Goal: Navigation & Orientation: Find specific page/section

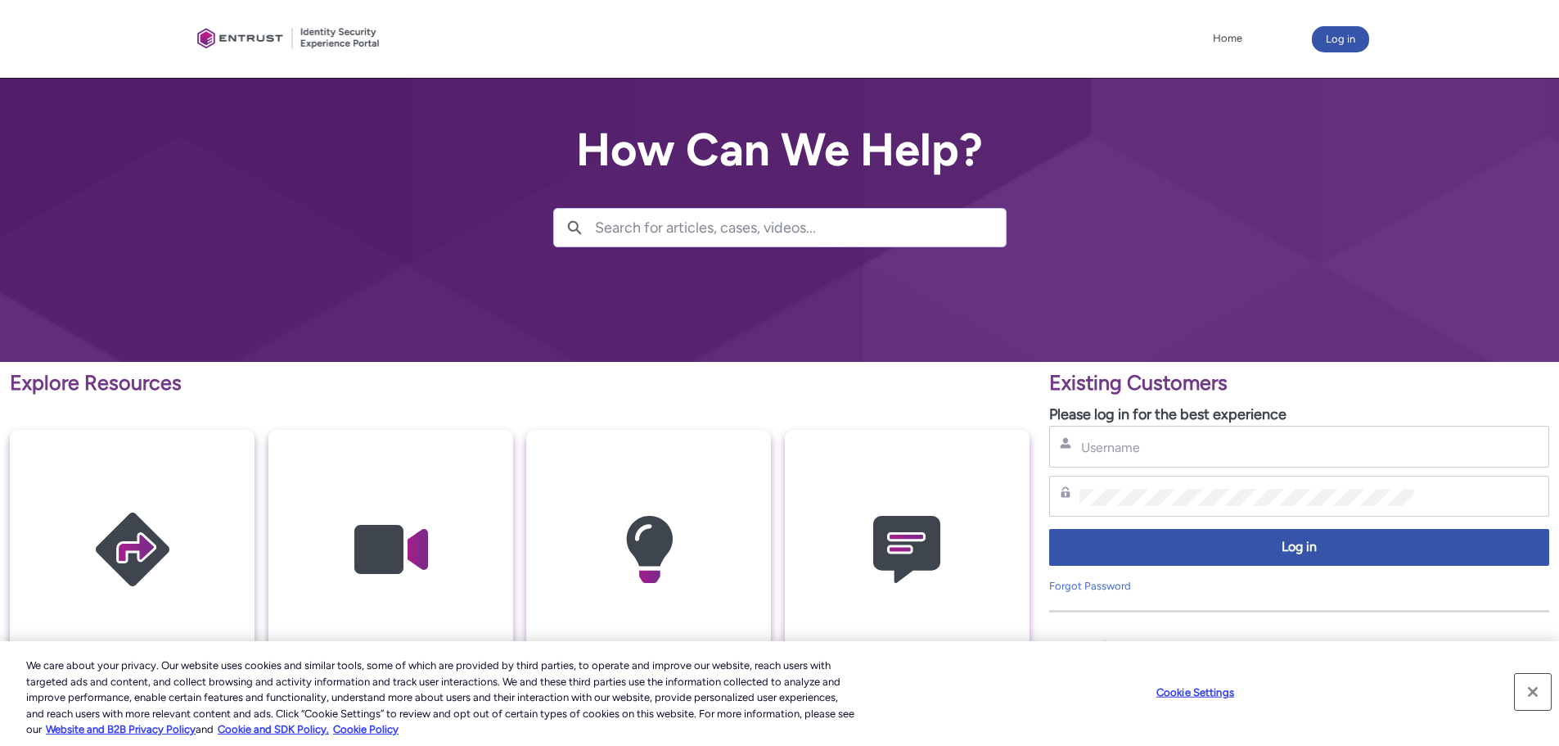
click at [1544, 690] on button "Close" at bounding box center [1533, 692] width 36 height 36
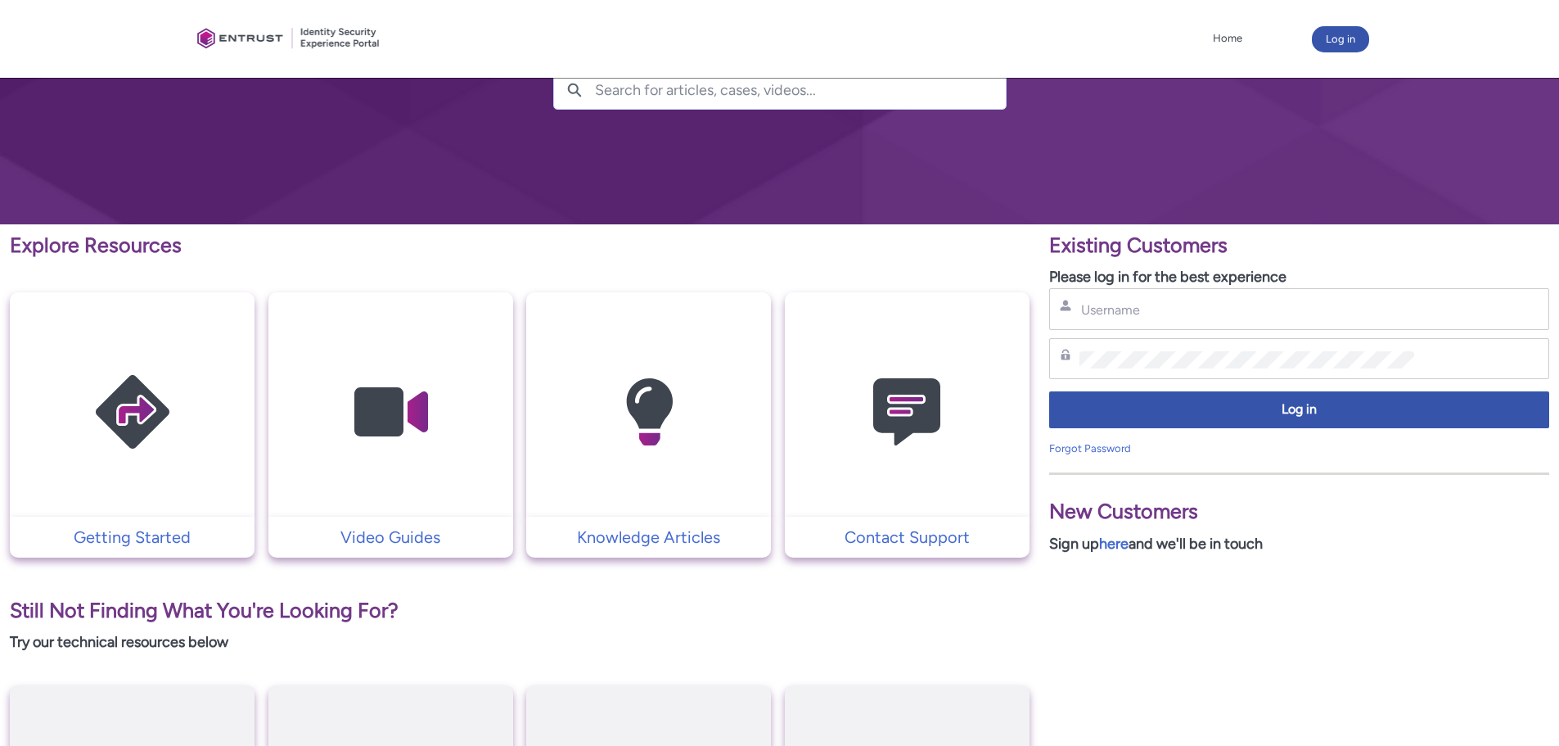
scroll to position [164, 0]
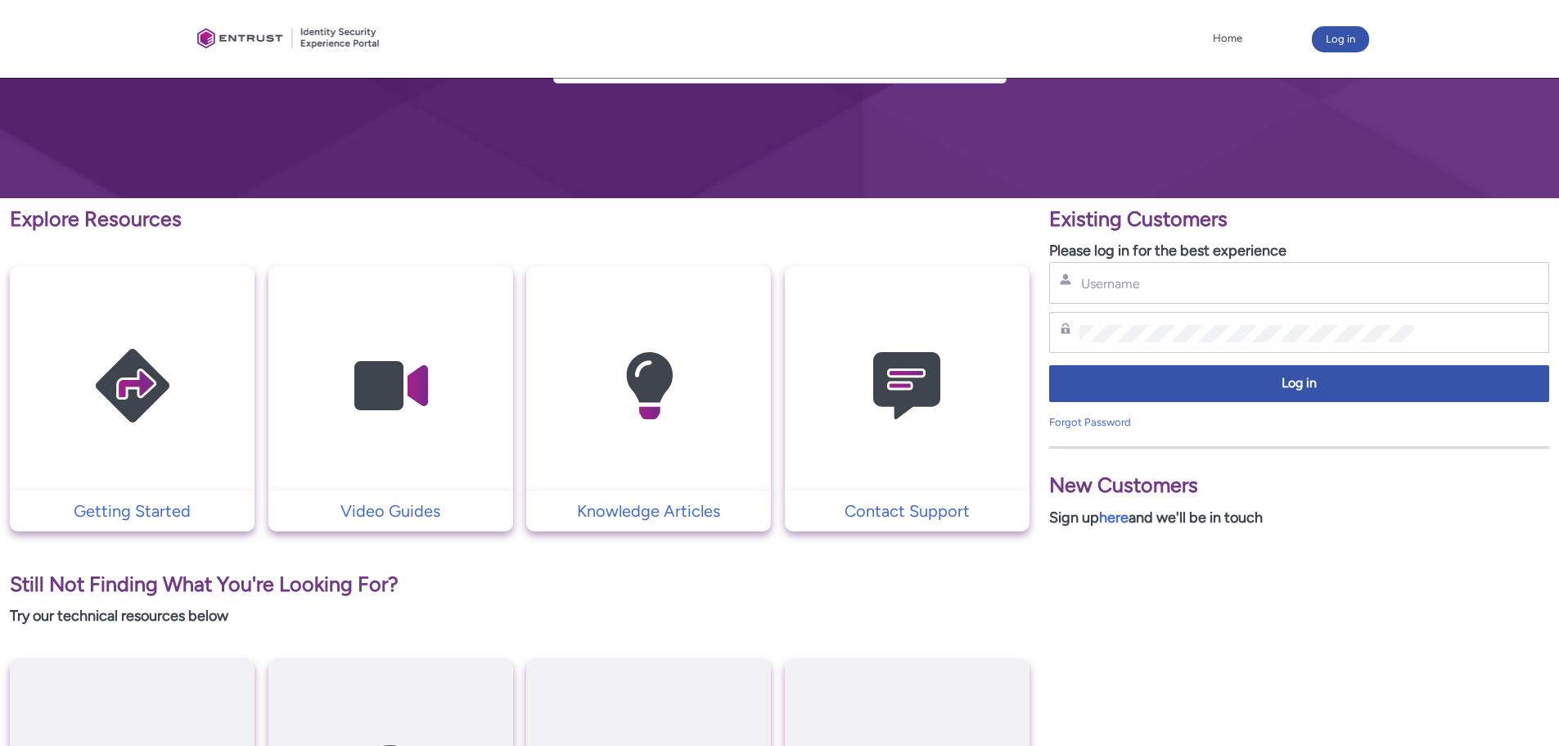
click at [882, 376] on img at bounding box center [906, 386] width 155 height 176
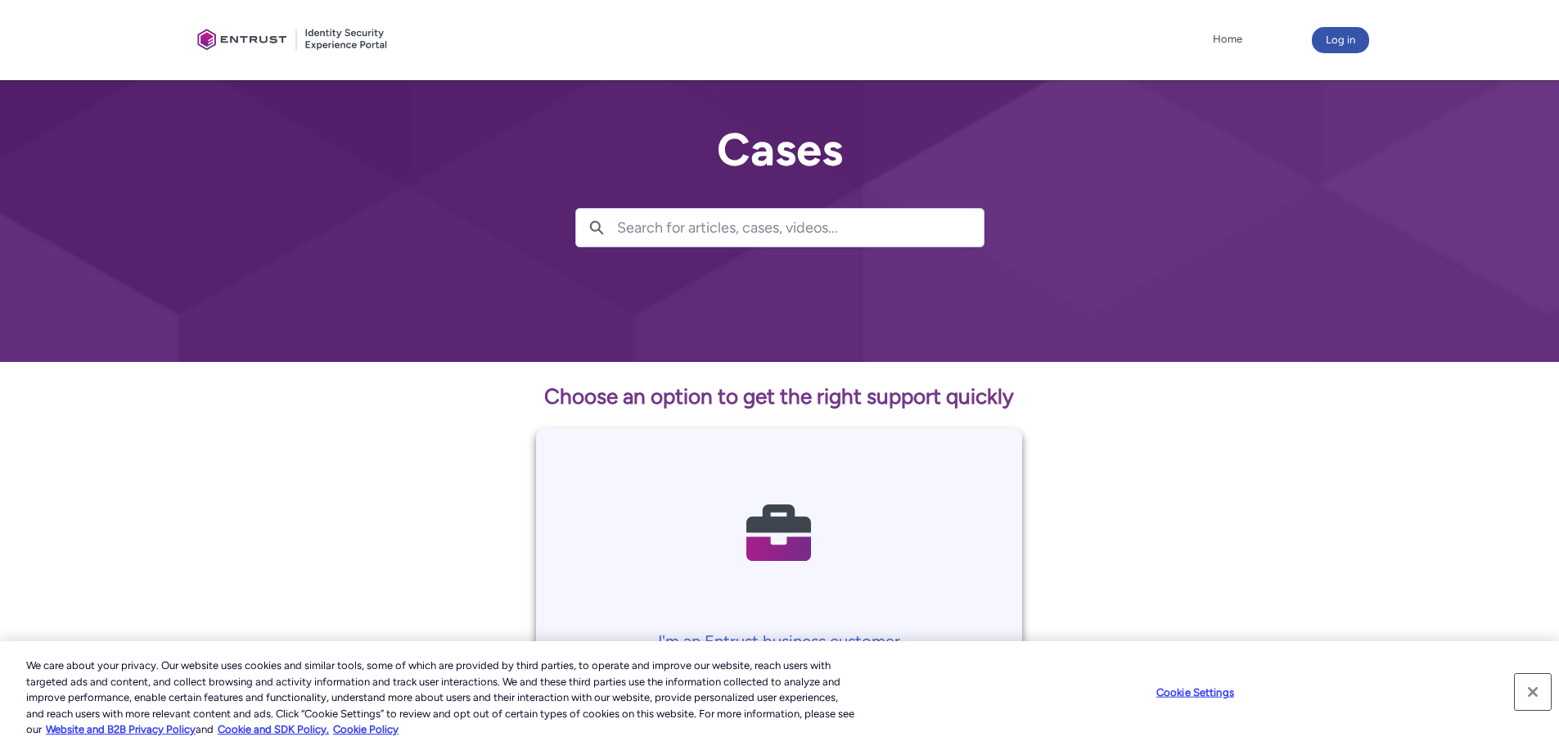
click at [1532, 696] on button "Close" at bounding box center [1533, 692] width 36 height 36
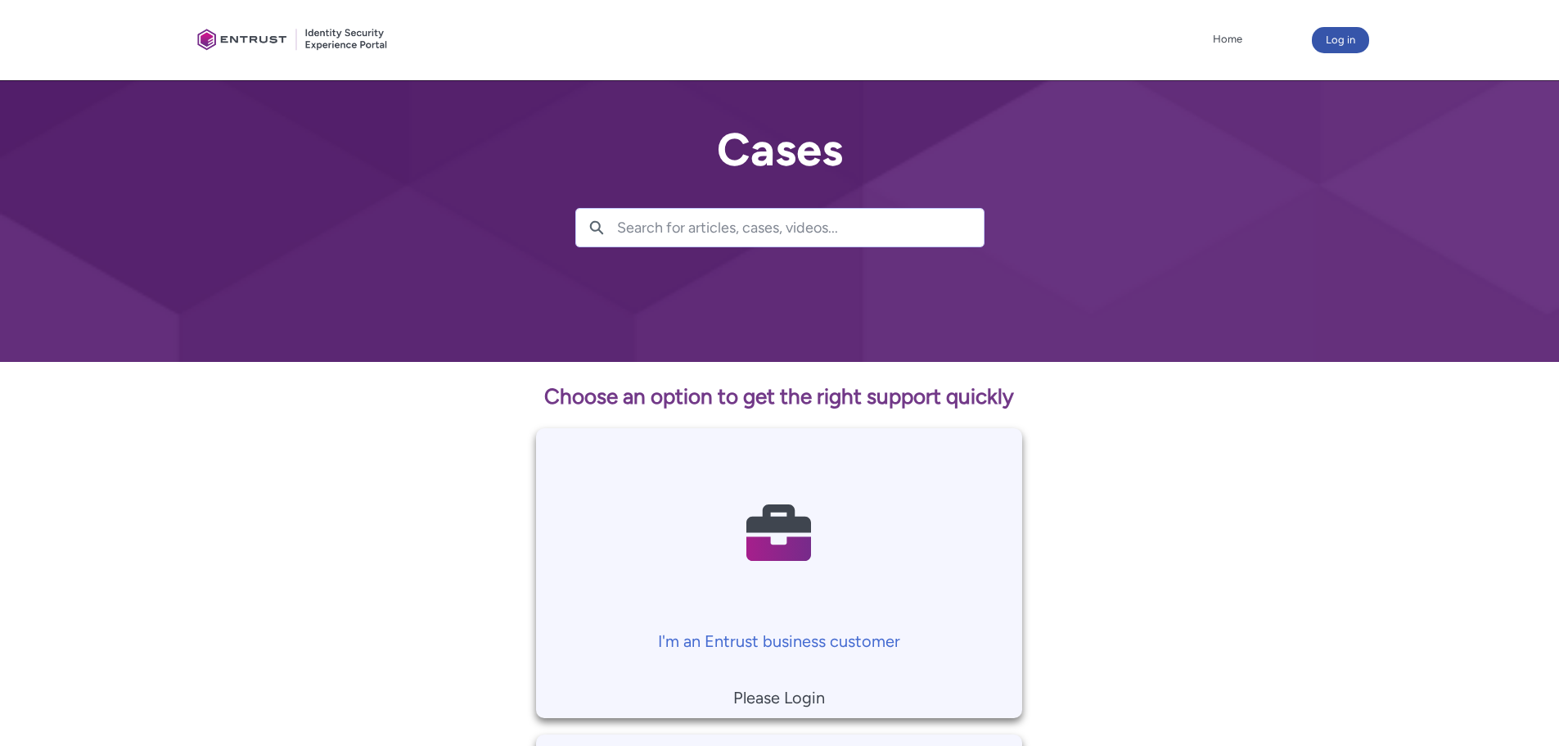
click at [201, 38] on div at bounding box center [293, 40] width 205 height 64
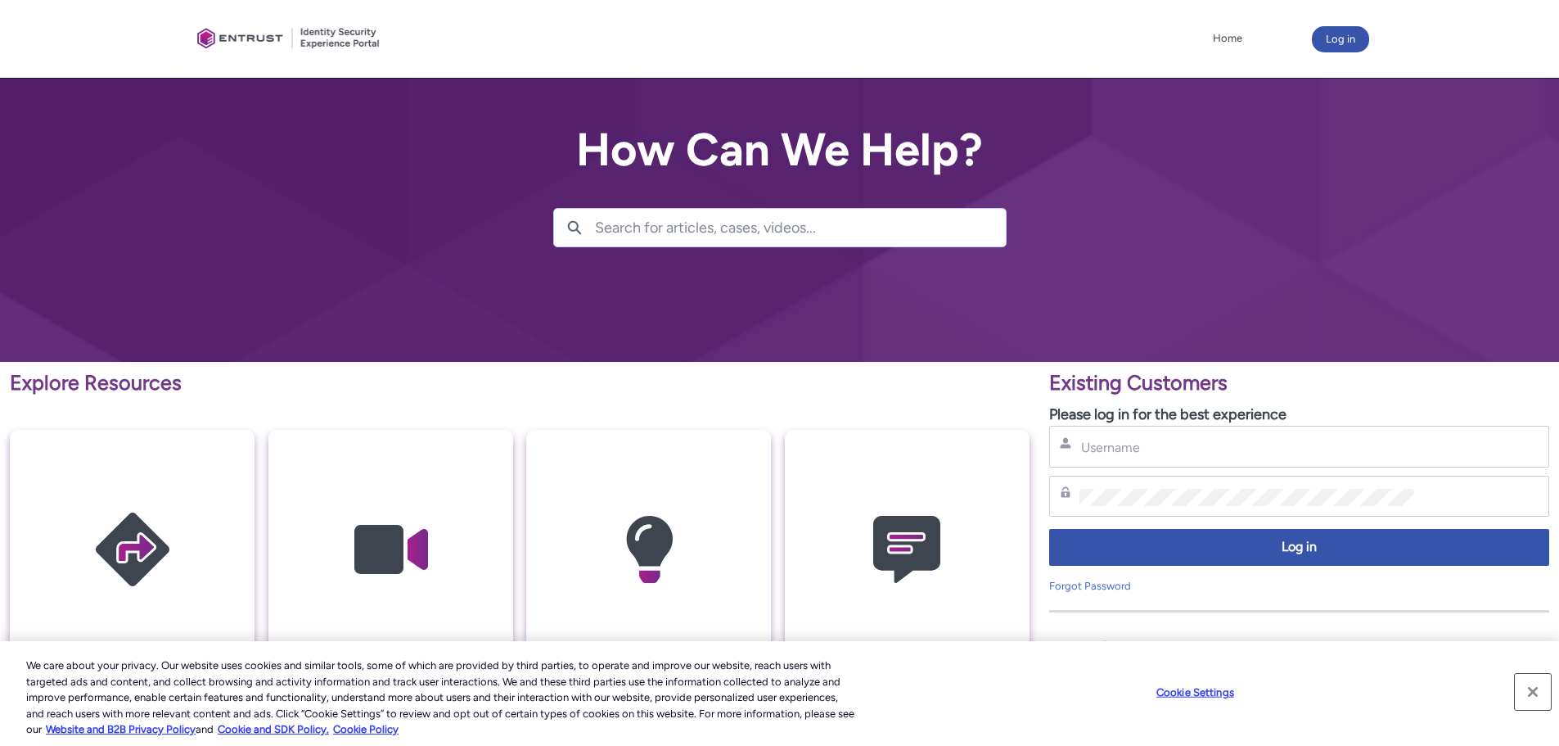
click at [1534, 683] on button "Close" at bounding box center [1533, 692] width 36 height 36
